Goal: Transaction & Acquisition: Purchase product/service

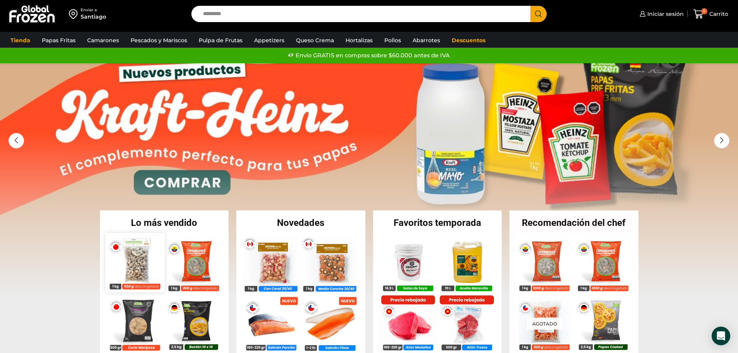
click at [140, 259] on img at bounding box center [134, 262] width 59 height 59
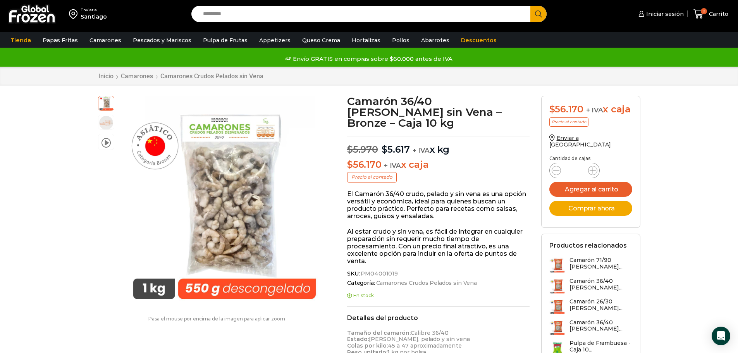
click at [231, 17] on input "Search input" at bounding box center [363, 14] width 328 height 16
type input "*****"
click at [531, 6] on button "Search" at bounding box center [539, 14] width 16 height 16
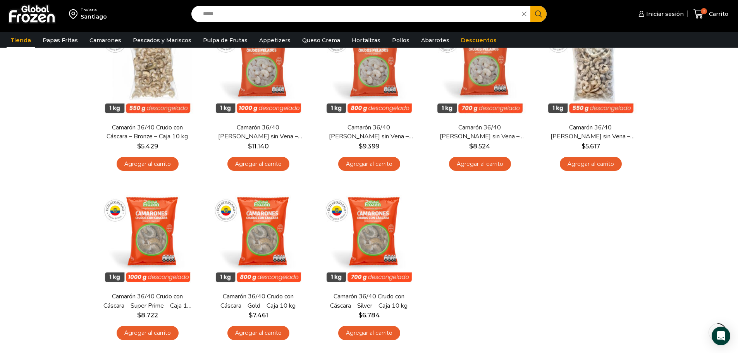
scroll to position [78, 0]
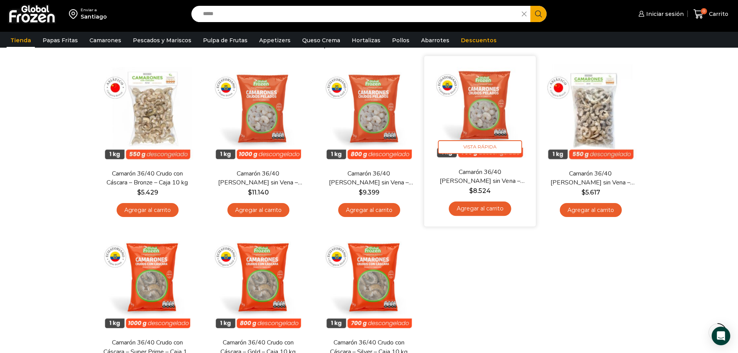
click at [511, 178] on link "Camarón 36/40 [PERSON_NAME] sin Vena – Silver – Caja 10 kg" at bounding box center [480, 176] width 90 height 18
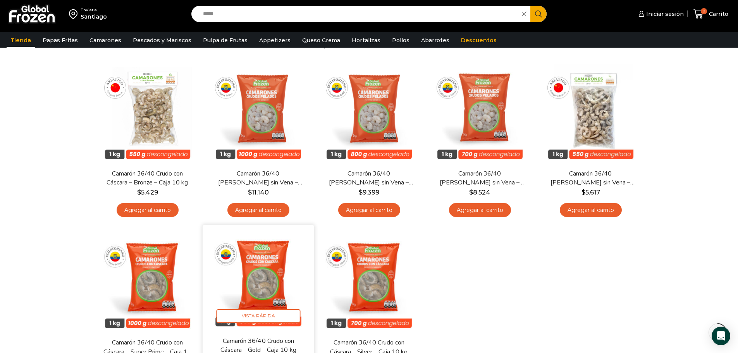
scroll to position [116, 0]
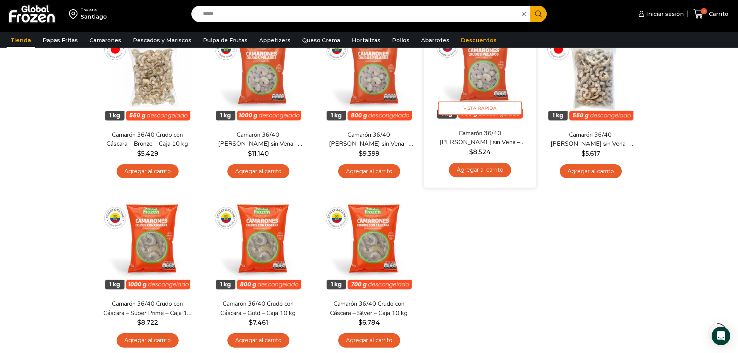
click at [472, 88] on img at bounding box center [480, 73] width 100 height 100
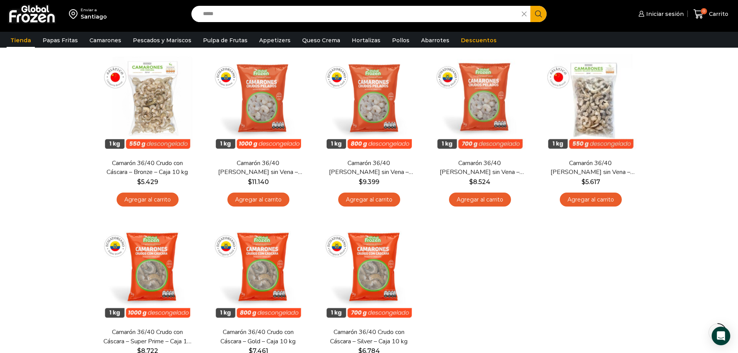
scroll to position [93, 0]
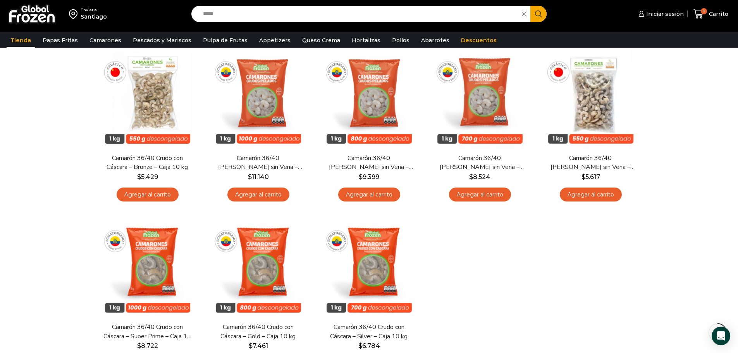
drag, startPoint x: 8, startPoint y: 91, endPoint x: 16, endPoint y: 63, distance: 29.0
click at [16, 63] on div "Enviar a [GEOGRAPHIC_DATA] Search input ***** Search Iniciar sesión *" at bounding box center [369, 183] width 738 height 553
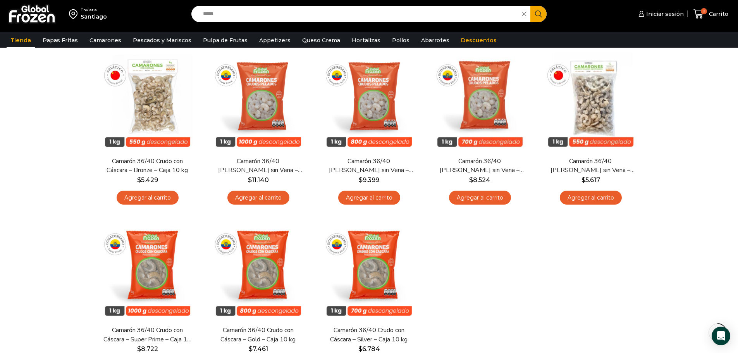
scroll to position [54, 0]
